Goal: Communication & Community: Participate in discussion

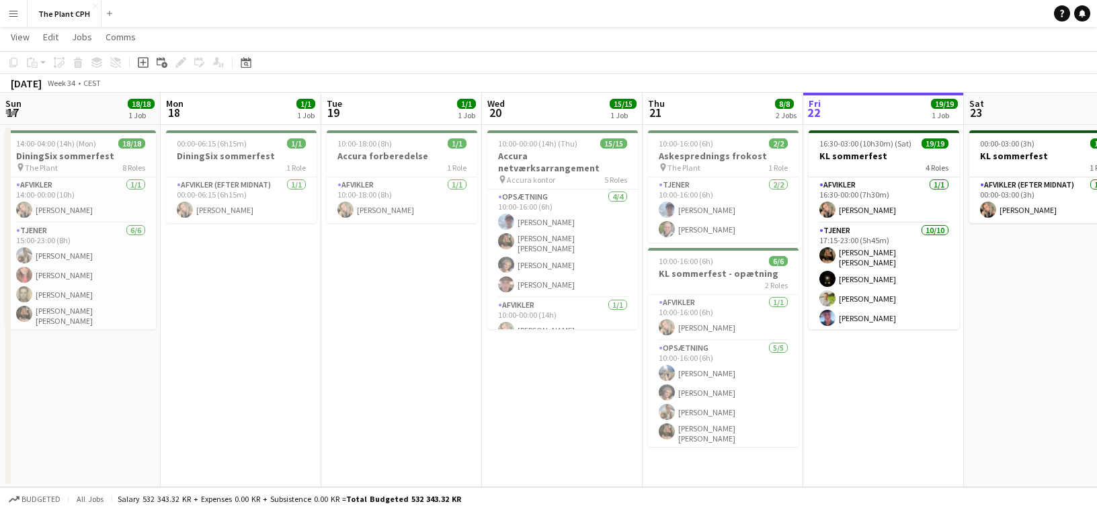
scroll to position [315, 0]
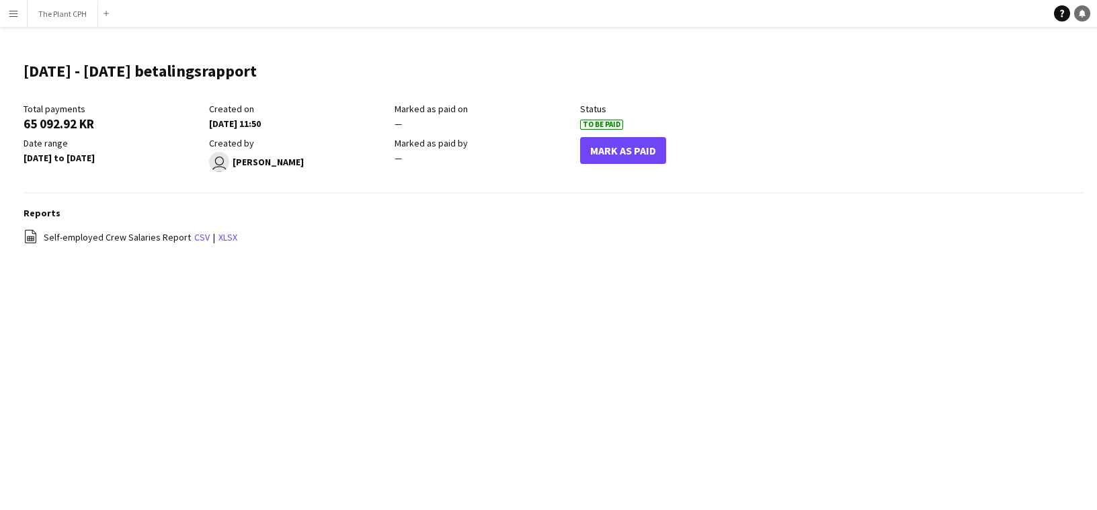
click at [1085, 13] on icon at bounding box center [1082, 12] width 7 height 7
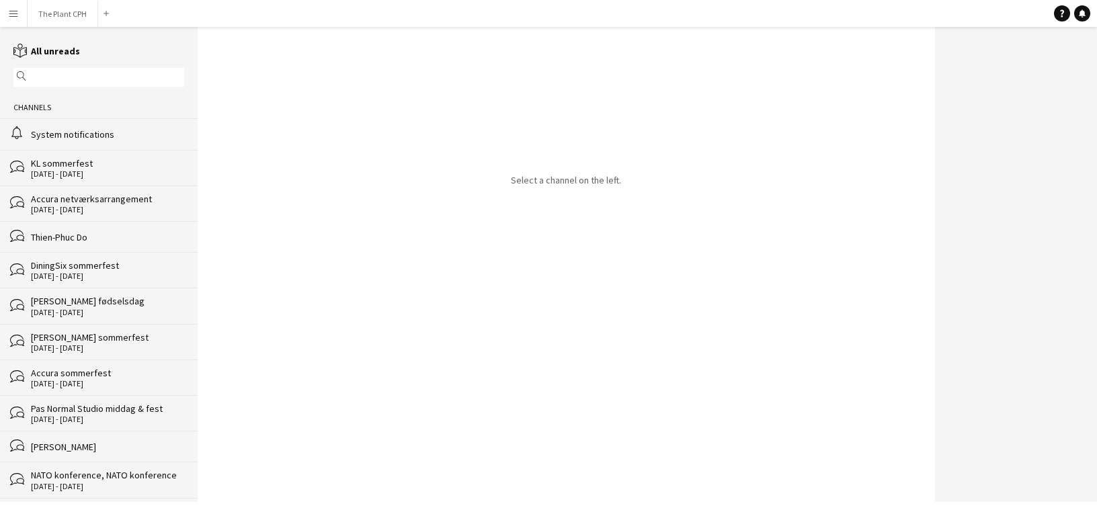
click at [56, 132] on div "System notifications" at bounding box center [107, 134] width 153 height 12
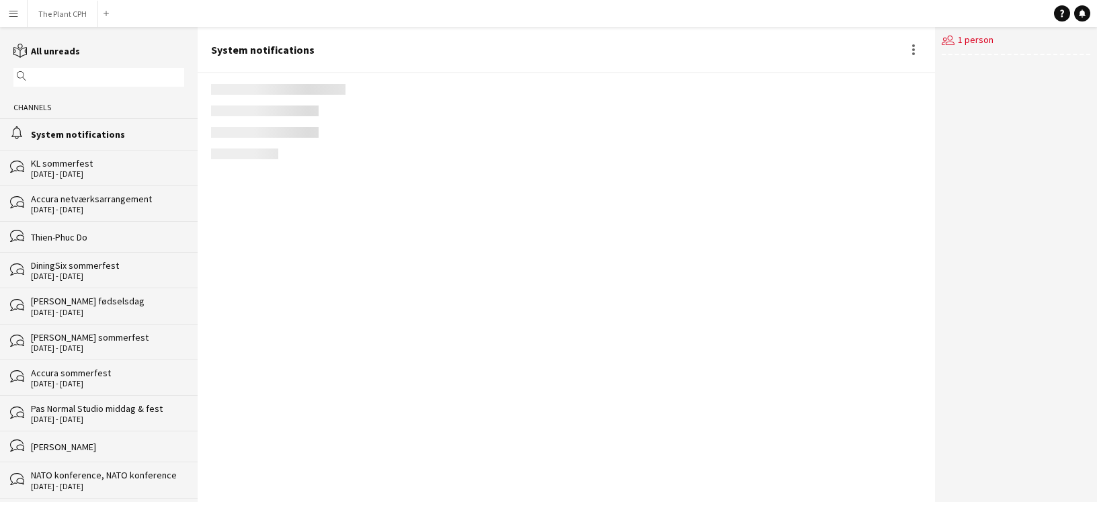
click at [73, 160] on div "KL sommerfest" at bounding box center [107, 163] width 153 height 12
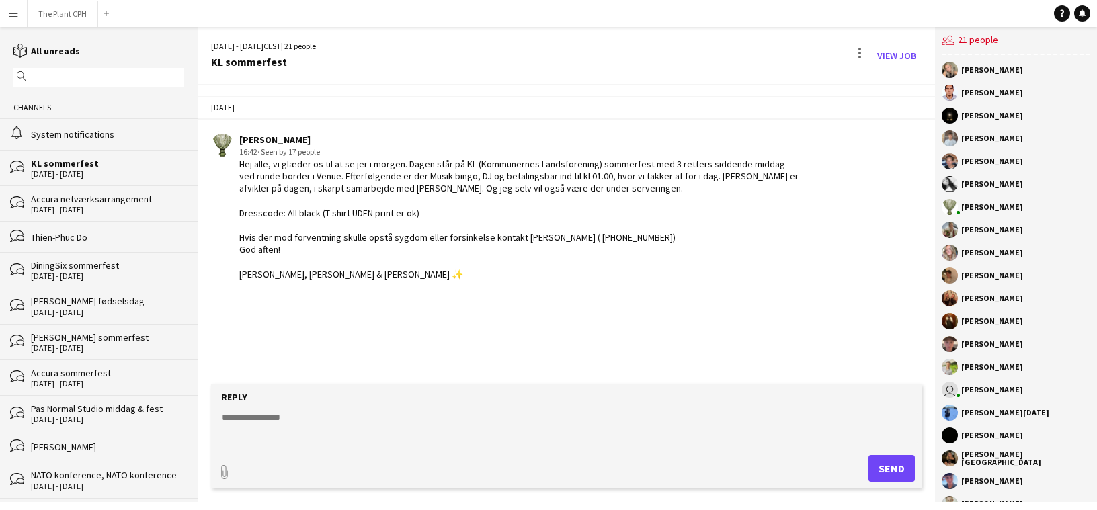
drag, startPoint x: 327, startPoint y: 418, endPoint x: 332, endPoint y: 384, distance: 33.9
click at [327, 418] on textarea at bounding box center [569, 428] width 697 height 35
